Goal: Task Accomplishment & Management: Use online tool/utility

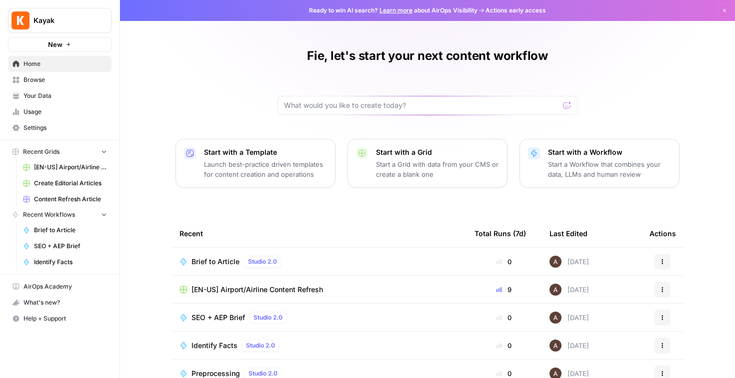
click at [228, 54] on div "Fie, let's start your next content workflow Start with a Template Launch best-p…" at bounding box center [427, 230] width 615 height 460
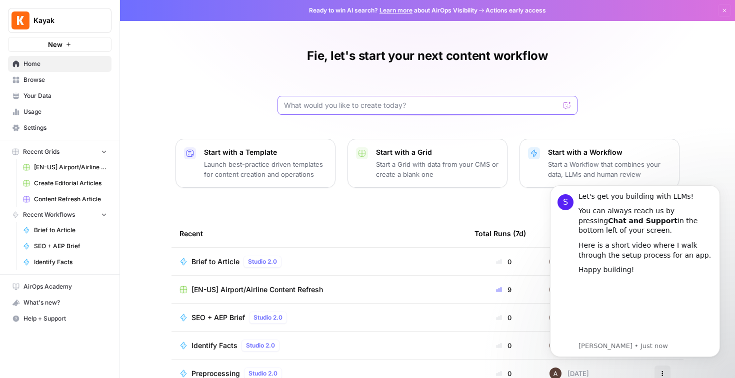
click at [338, 105] on input "text" at bounding box center [421, 105] width 275 height 10
paste input "Refresh Content for AI Visibility"
type input "Refresh Content for AI Visibility"
click button "Send" at bounding box center [567, 105] width 13 height 13
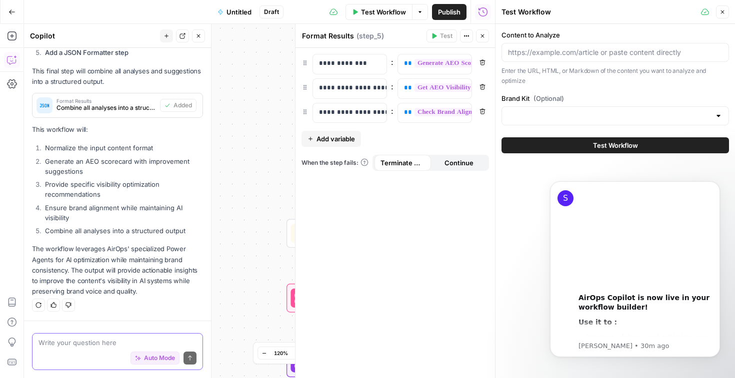
scroll to position [687, 0]
